Goal: Task Accomplishment & Management: Complete application form

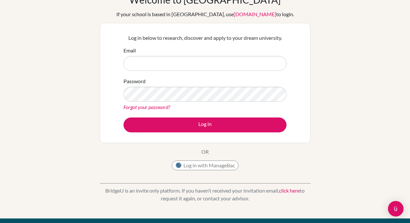
scroll to position [39, 0]
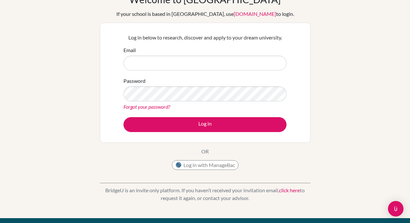
click at [155, 63] on input "Email" at bounding box center [204, 63] width 163 height 15
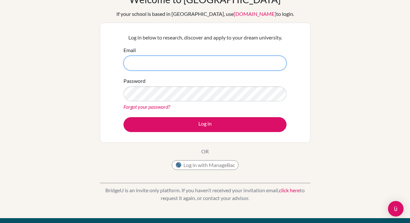
click at [192, 61] on input "Email" at bounding box center [204, 63] width 163 height 15
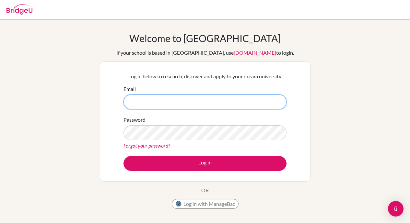
scroll to position [1, 0]
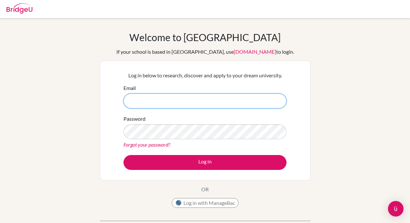
click at [227, 102] on input "Email" at bounding box center [204, 101] width 163 height 15
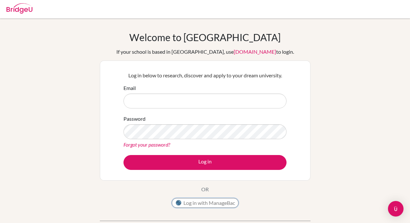
click at [193, 205] on button "Log in with ManageBac" at bounding box center [205, 203] width 67 height 10
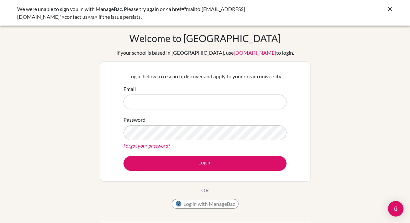
click at [198, 108] on input "Email" at bounding box center [204, 102] width 163 height 15
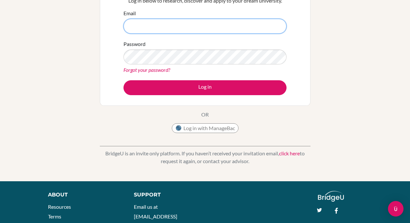
scroll to position [76, 0]
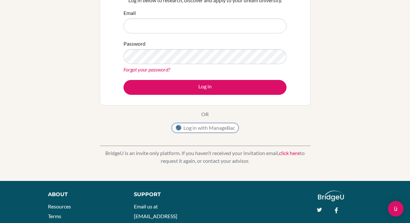
click at [217, 126] on button "Log in with ManageBac" at bounding box center [205, 128] width 67 height 10
